Goal: Task Accomplishment & Management: Complete application form

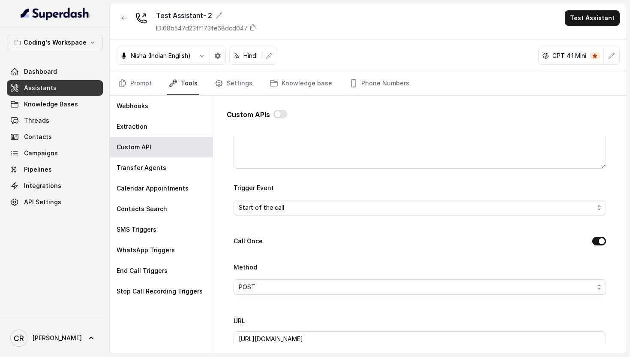
scroll to position [181, 0]
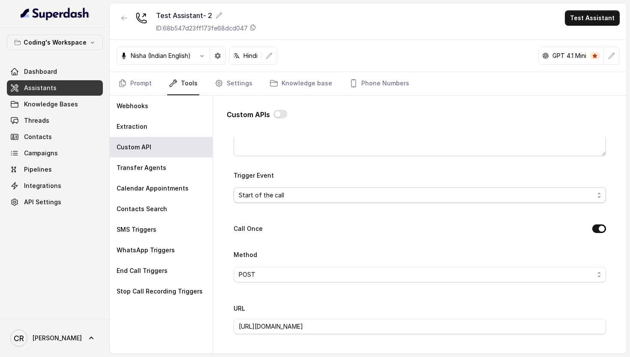
click at [286, 192] on span "Start of the call" at bounding box center [417, 195] width 356 height 10
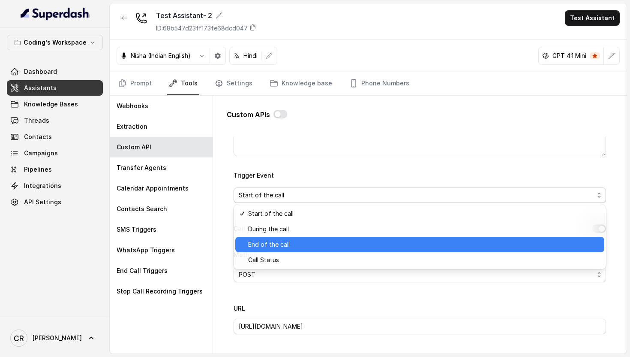
click at [272, 241] on span "End of the call" at bounding box center [423, 244] width 351 height 10
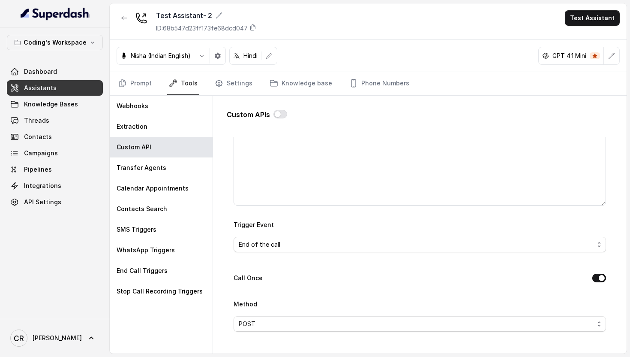
scroll to position [0, 0]
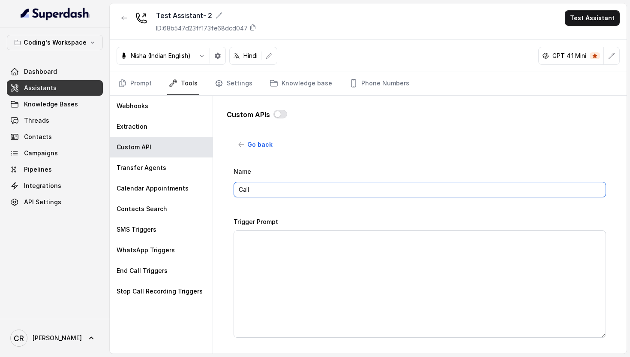
click at [278, 193] on input "Call" at bounding box center [420, 189] width 373 height 15
type input "Call ended"
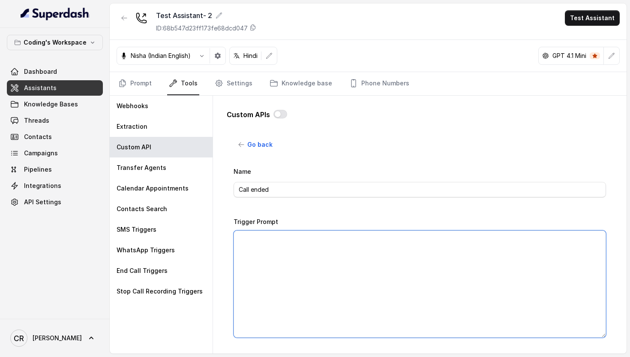
click at [287, 332] on textarea "Trigger Prompt" at bounding box center [420, 283] width 373 height 107
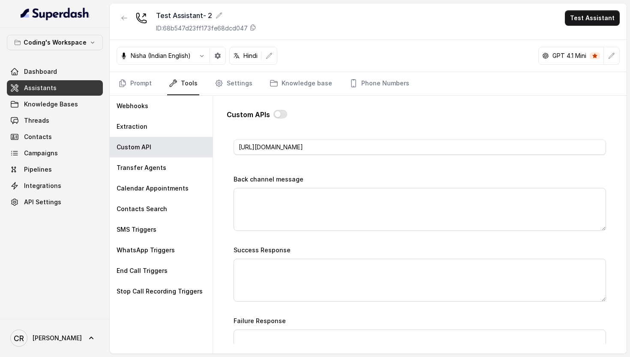
scroll to position [607, 0]
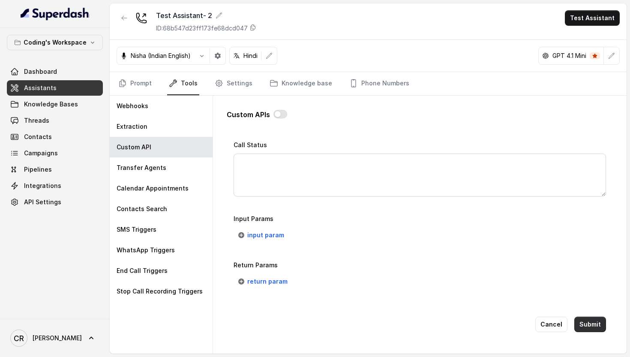
type textarea "All data available when call ends"
click at [588, 323] on button "Submit" at bounding box center [591, 323] width 32 height 15
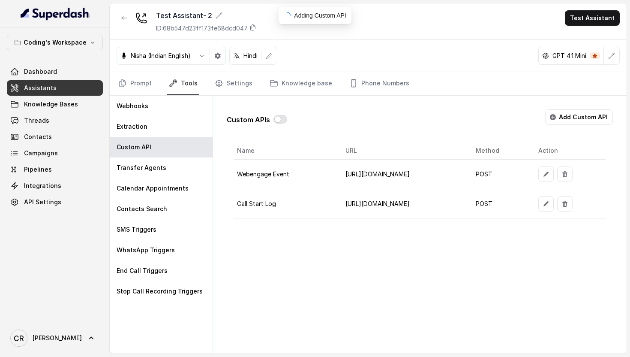
scroll to position [0, 0]
click at [569, 116] on button "Add Custom API" at bounding box center [579, 116] width 68 height 15
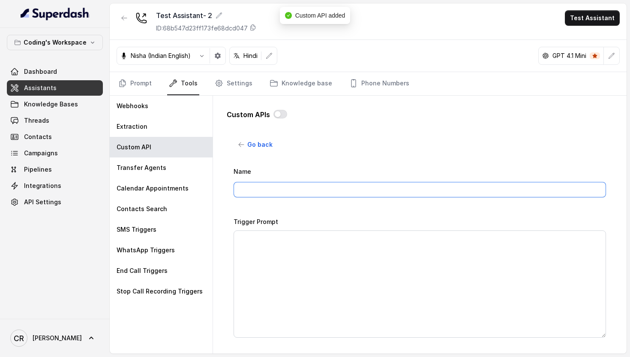
click at [273, 189] on input "Name" at bounding box center [420, 189] width 373 height 15
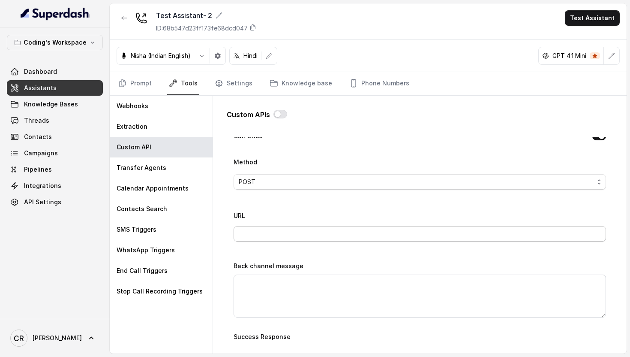
scroll to position [272, 0]
click at [294, 178] on span "POST" at bounding box center [417, 183] width 356 height 10
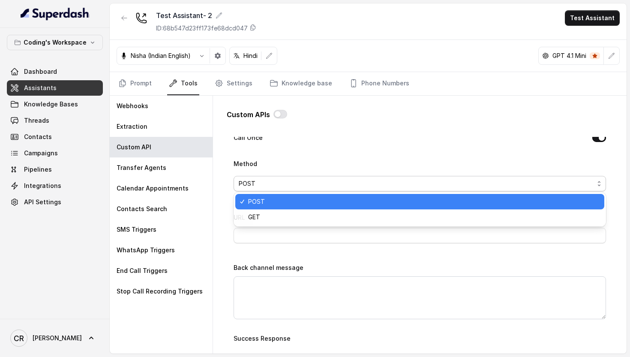
click at [332, 164] on div "Method POST" at bounding box center [420, 174] width 373 height 33
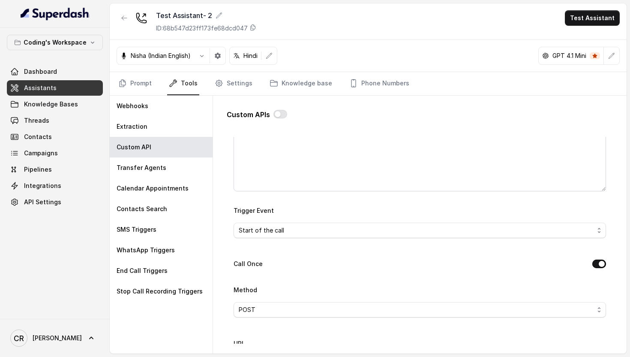
scroll to position [0, 0]
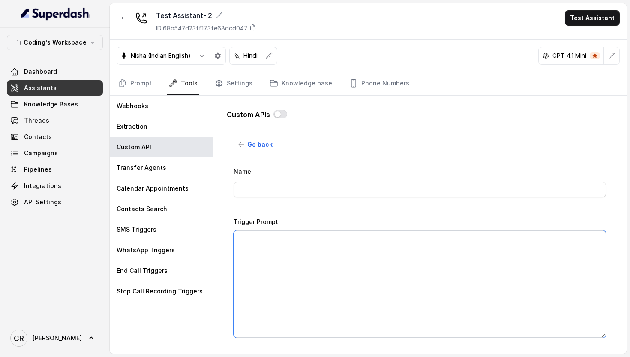
click at [265, 241] on textarea "Trigger Prompt" at bounding box center [420, 283] width 373 height 107
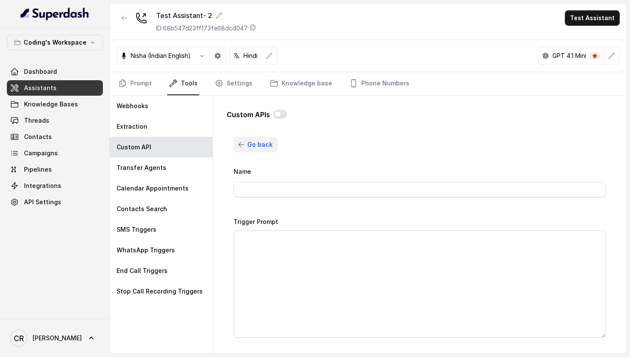
click at [255, 151] on button "Go back" at bounding box center [256, 144] width 44 height 15
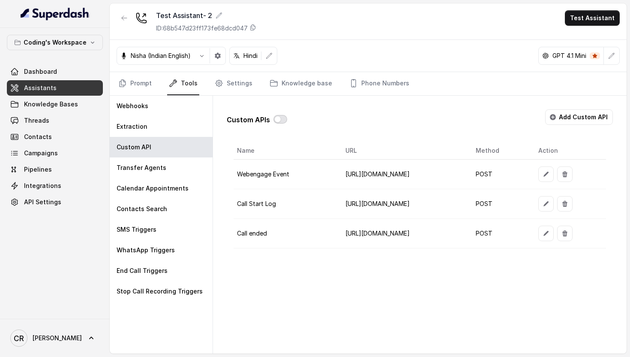
click at [280, 119] on button "button" at bounding box center [281, 119] width 14 height 9
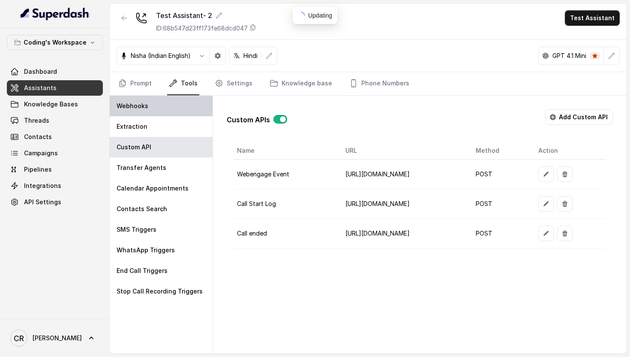
click at [155, 105] on div "Webhooks" at bounding box center [161, 106] width 103 height 21
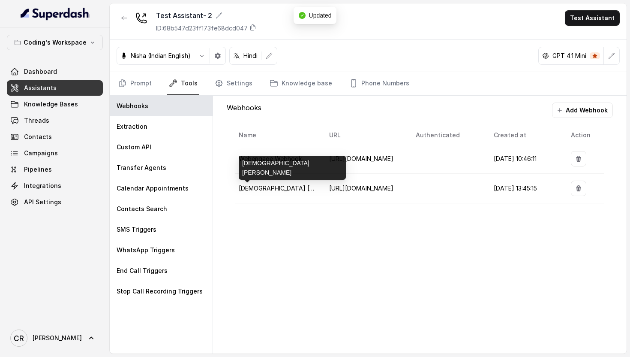
click at [268, 188] on span "[DEMOGRAPHIC_DATA] [PERSON_NAME]" at bounding box center [297, 187] width 117 height 7
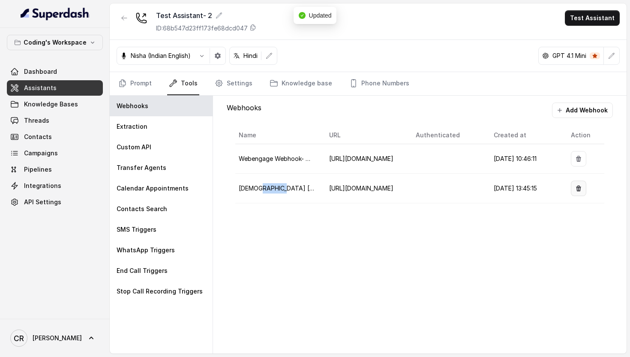
click at [579, 193] on button "button" at bounding box center [578, 188] width 15 height 15
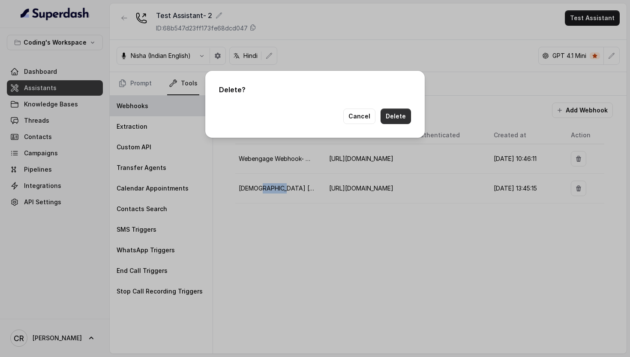
click at [391, 113] on button "Delete" at bounding box center [396, 115] width 30 height 15
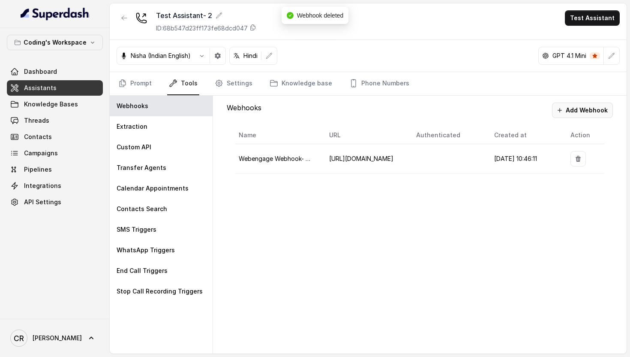
click at [577, 111] on button "Add Webhook" at bounding box center [582, 109] width 61 height 15
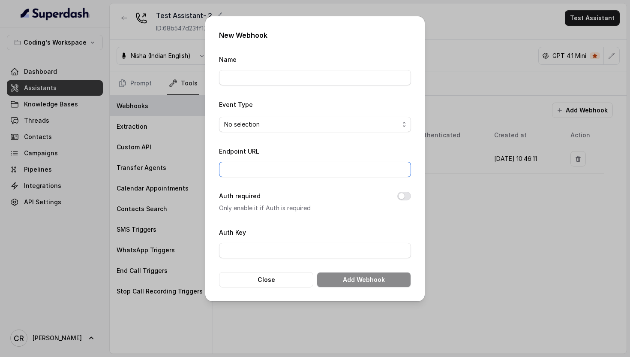
click at [247, 173] on input "Endpoint URL" at bounding box center [315, 169] width 192 height 15
paste input "[URL][DOMAIN_NAME]"
type input "[URL][DOMAIN_NAME]"
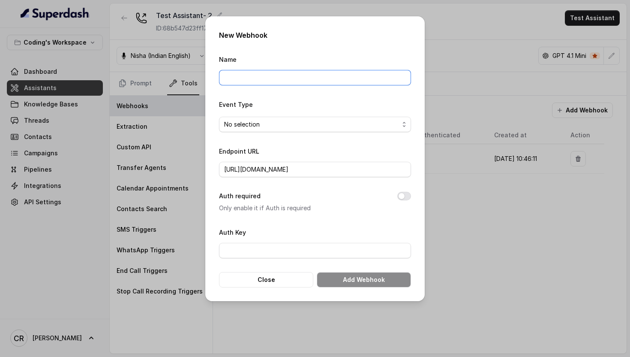
click at [280, 80] on input "Name" at bounding box center [315, 77] width 192 height 15
type input "[DEMOGRAPHIC_DATA] [PERSON_NAME]"
click at [258, 127] on span "No selection" at bounding box center [311, 124] width 175 height 10
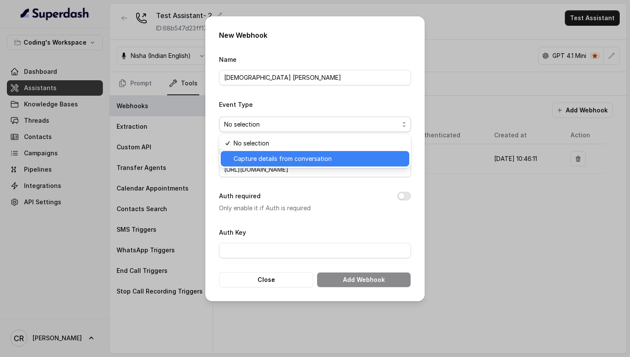
click at [270, 160] on span "Capture details from conversation" at bounding box center [319, 159] width 171 height 10
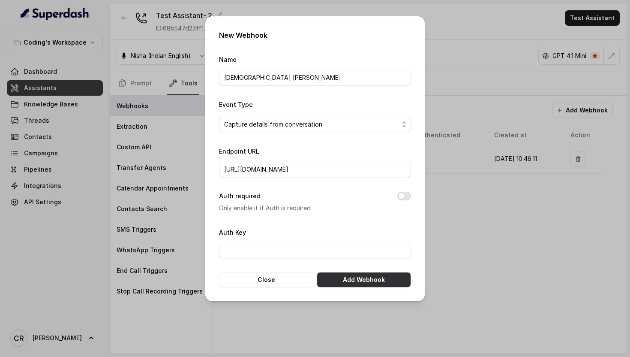
click at [364, 277] on button "Add Webhook" at bounding box center [364, 279] width 94 height 15
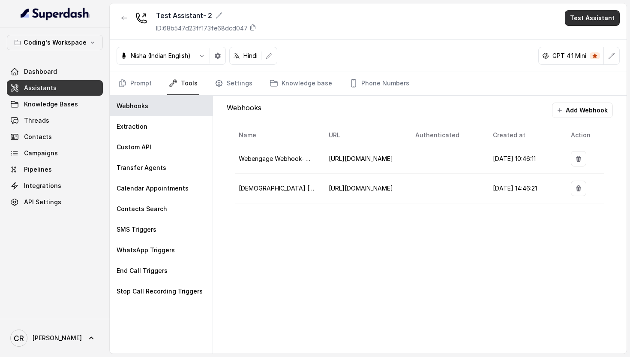
click at [589, 13] on button "Test Assistant" at bounding box center [592, 17] width 55 height 15
click at [588, 36] on button "Phone Call" at bounding box center [594, 38] width 54 height 15
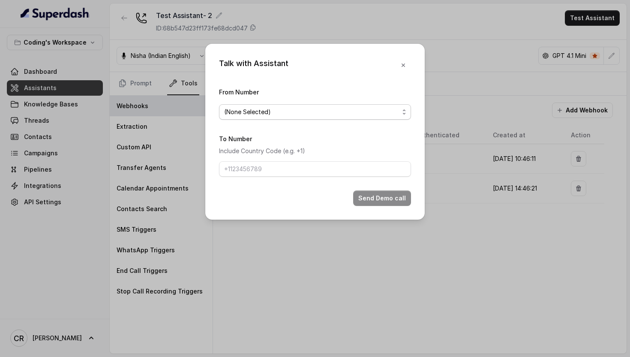
click at [270, 111] on span "(None Selected)" at bounding box center [311, 112] width 175 height 10
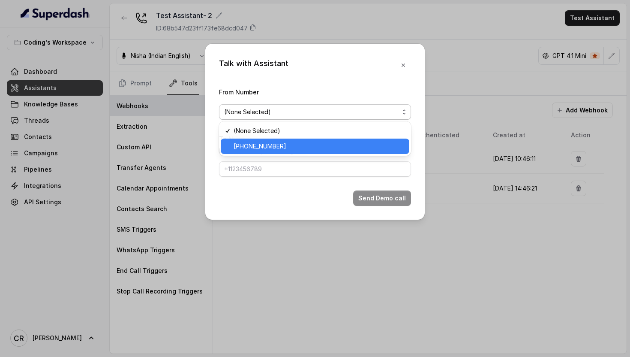
click at [282, 145] on span "[PHONE_NUMBER]" at bounding box center [319, 146] width 171 height 10
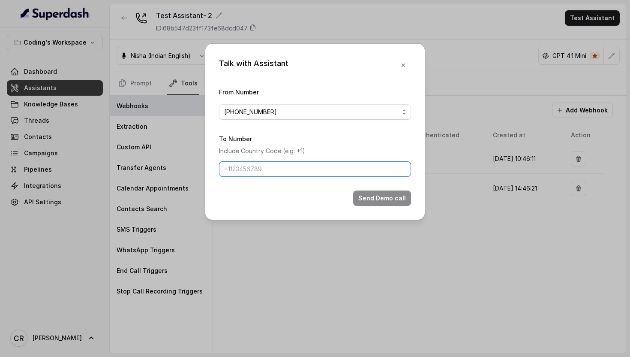
click at [276, 167] on input "To Number" at bounding box center [315, 168] width 192 height 15
type input "91810826638"
click at [386, 193] on button "Send Demo call" at bounding box center [382, 197] width 58 height 15
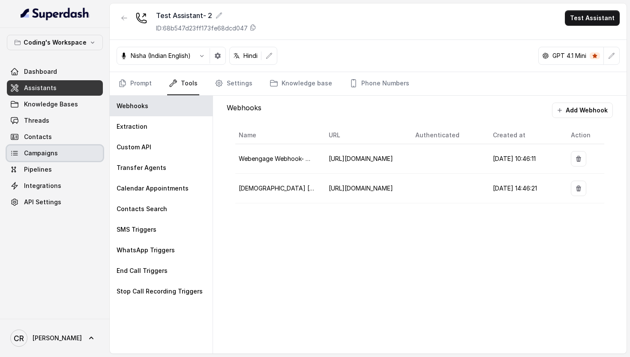
click at [53, 151] on span "Campaigns" at bounding box center [41, 153] width 34 height 9
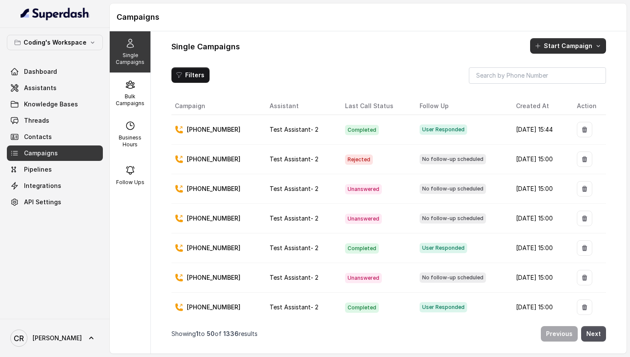
click at [545, 44] on button "Start Campaign" at bounding box center [568, 45] width 76 height 15
click at [541, 82] on icon "button" at bounding box center [540, 82] width 9 height 9
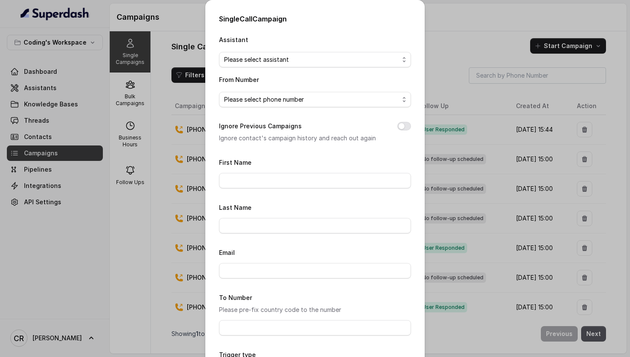
click at [265, 63] on span "Please select assistant" at bounding box center [311, 59] width 175 height 10
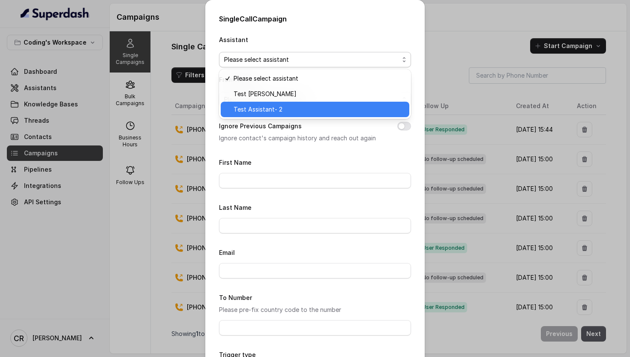
click at [263, 105] on span "Test Assistant- 2" at bounding box center [319, 109] width 171 height 10
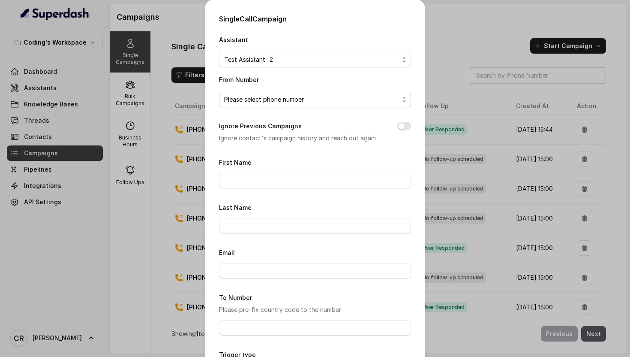
click at [259, 96] on span "Please select phone number" at bounding box center [311, 99] width 175 height 10
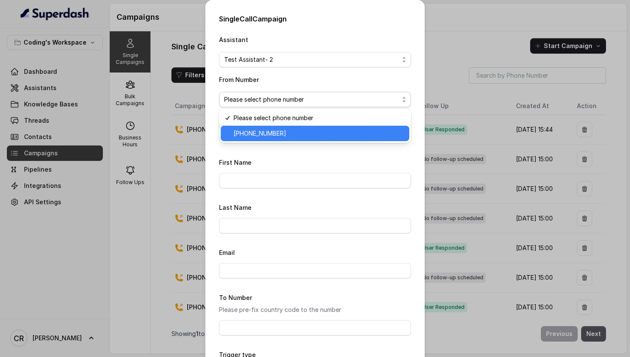
click at [267, 130] on span "[PHONE_NUMBER]" at bounding box center [319, 133] width 171 height 10
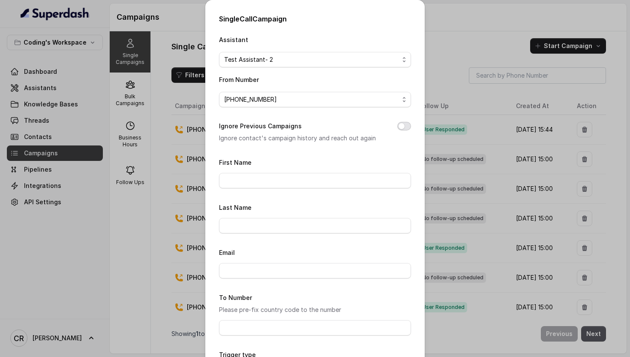
click at [404, 127] on button "Ignore Previous Campaigns" at bounding box center [405, 126] width 14 height 9
click at [253, 179] on input "First Name" at bounding box center [315, 180] width 192 height 15
type input "[PERSON_NAME]"
type input "Ramraika"
type input "[PERSON_NAME][EMAIL_ADDRESS][PERSON_NAME][DOMAIN_NAME]"
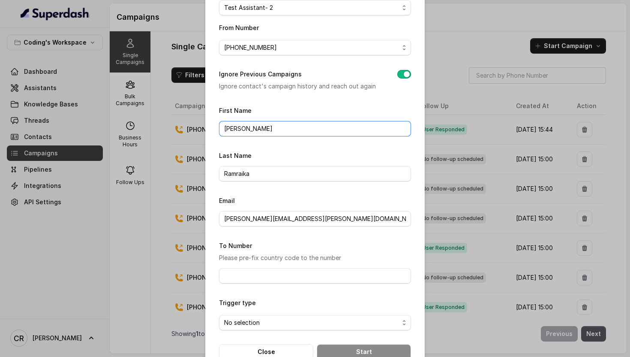
scroll to position [73, 0]
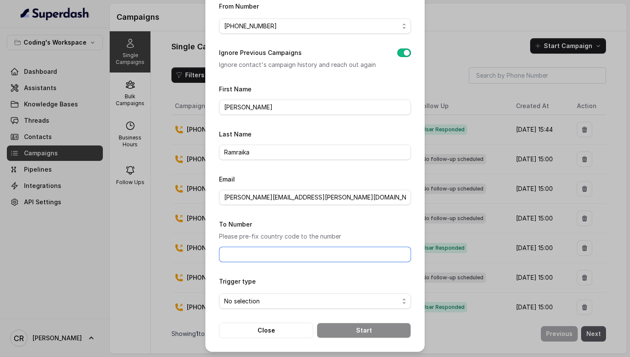
click at [263, 255] on input "To Number" at bounding box center [315, 254] width 192 height 15
type input "918770379037"
click at [265, 297] on span "No selection" at bounding box center [311, 301] width 175 height 10
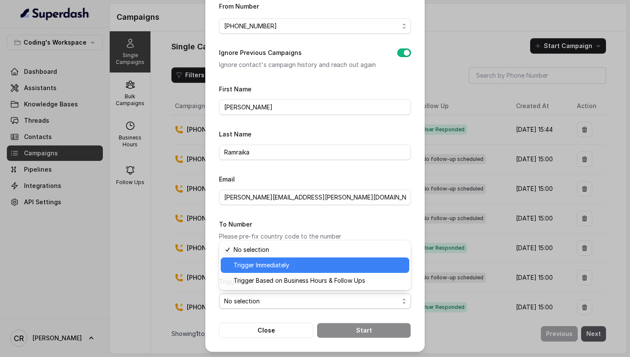
click at [258, 263] on span "Trigger Immediately" at bounding box center [319, 265] width 171 height 10
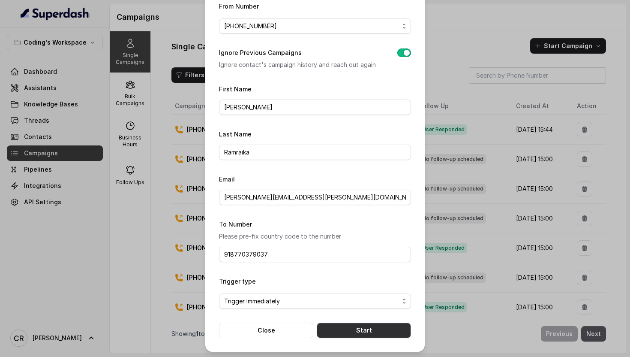
click at [350, 334] on button "Start" at bounding box center [364, 329] width 94 height 15
